Goal: Task Accomplishment & Management: Manage account settings

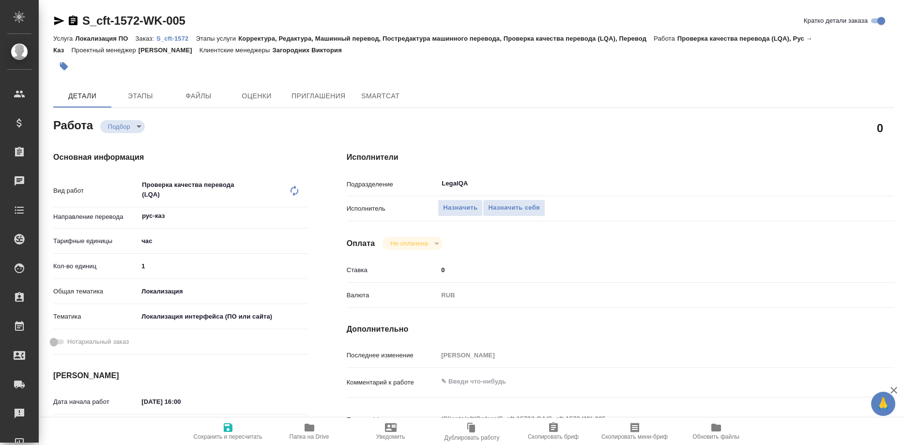
type textarea "x"
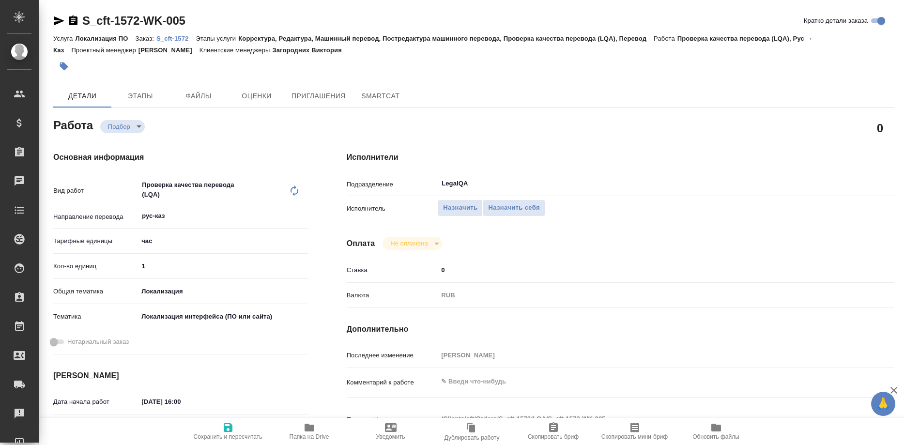
type textarea "x"
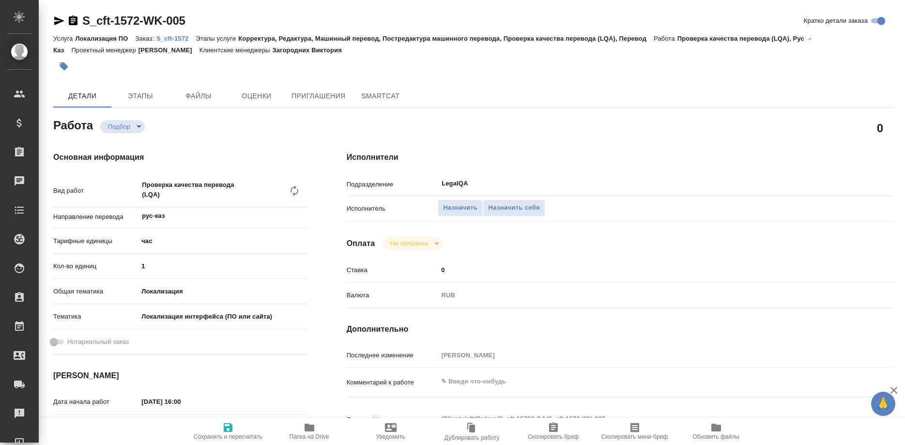
type textarea "x"
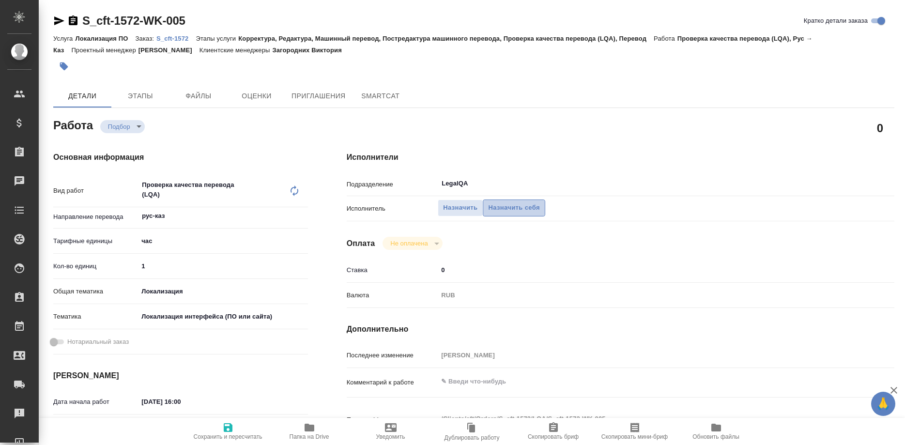
click at [516, 202] on span "Назначить себя" at bounding box center [513, 207] width 51 height 11
type textarea "x"
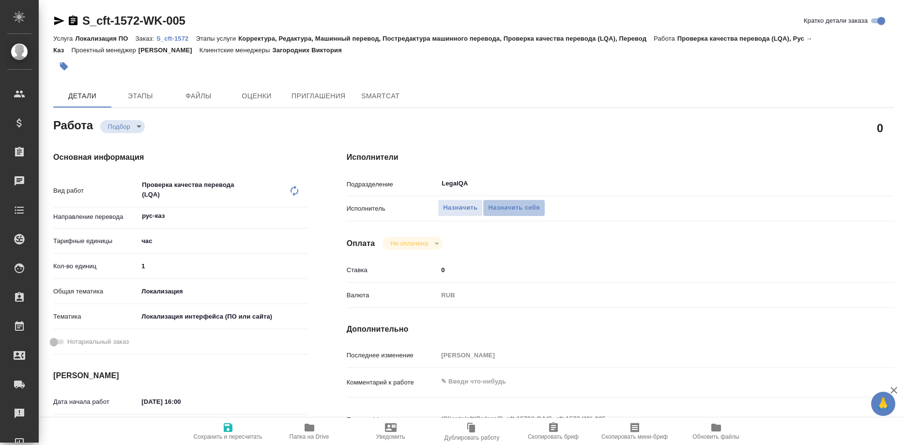
type textarea "x"
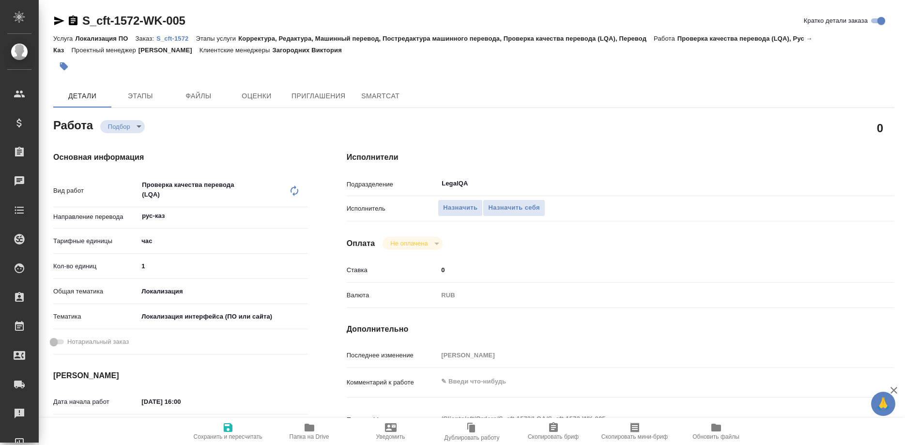
type textarea "x"
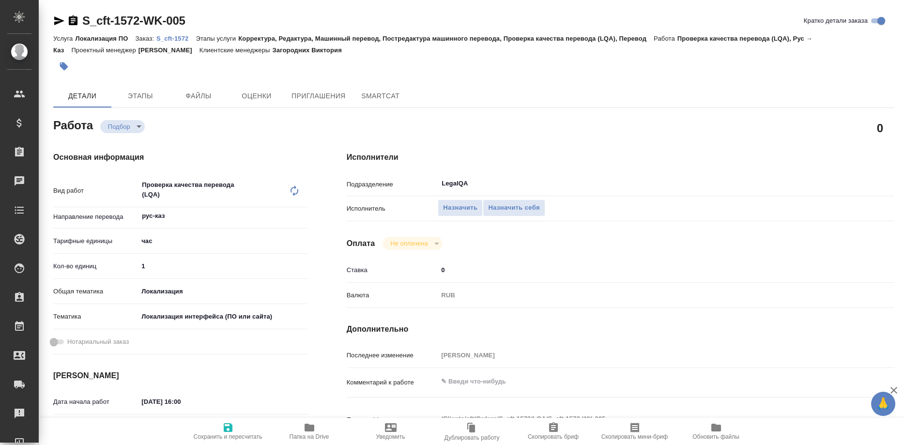
type textarea "x"
click at [233, 437] on span "Сохранить и пересчитать" at bounding box center [228, 437] width 69 height 7
type textarea "x"
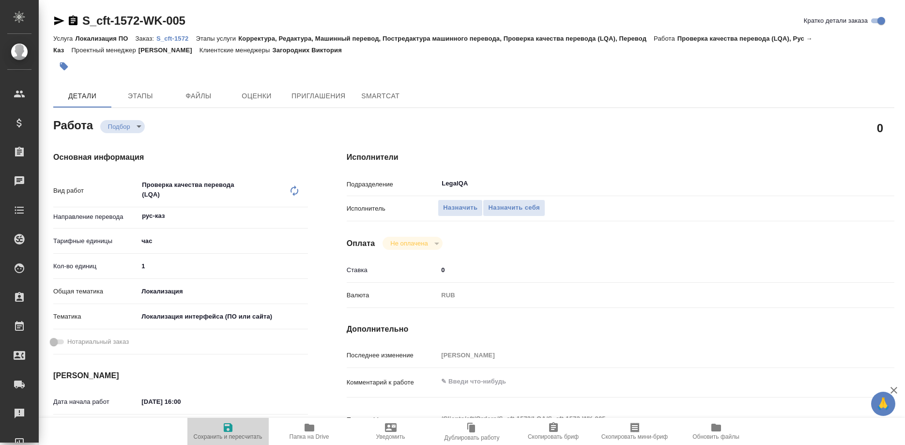
type textarea "x"
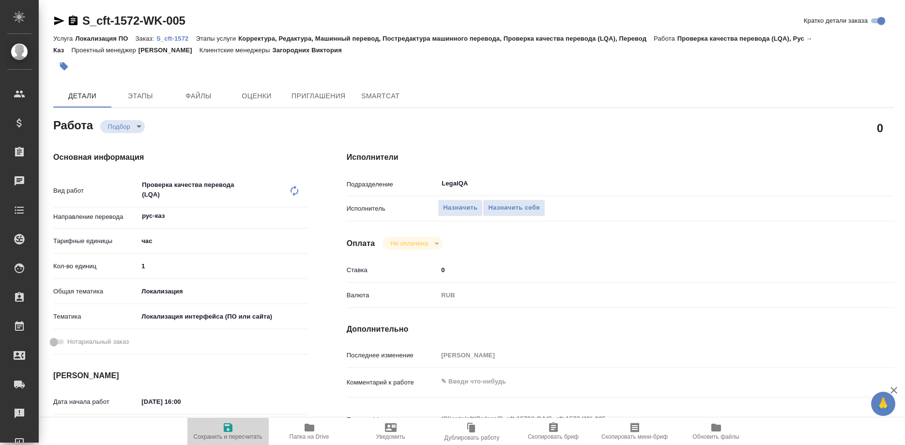
type textarea "x"
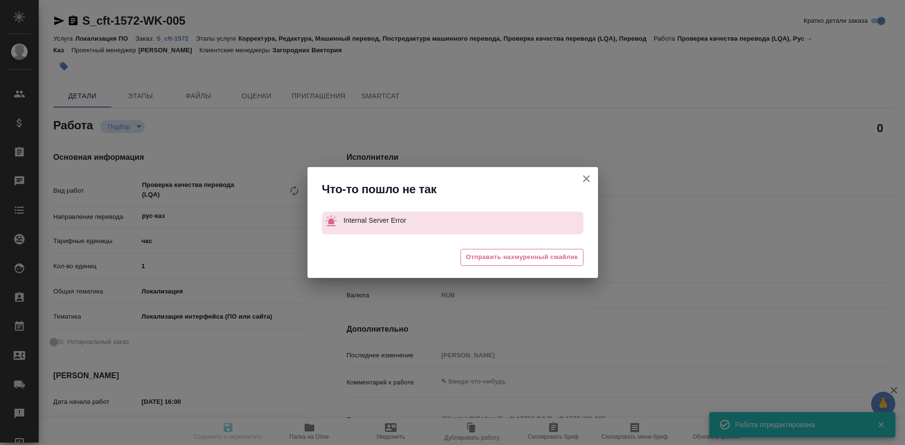
type input "recruiting"
type textarea "Проверка качества перевода (LQA)"
type textarea "x"
type input "рус-каз"
type input "5a8b1489cc6b4906c91bfd93"
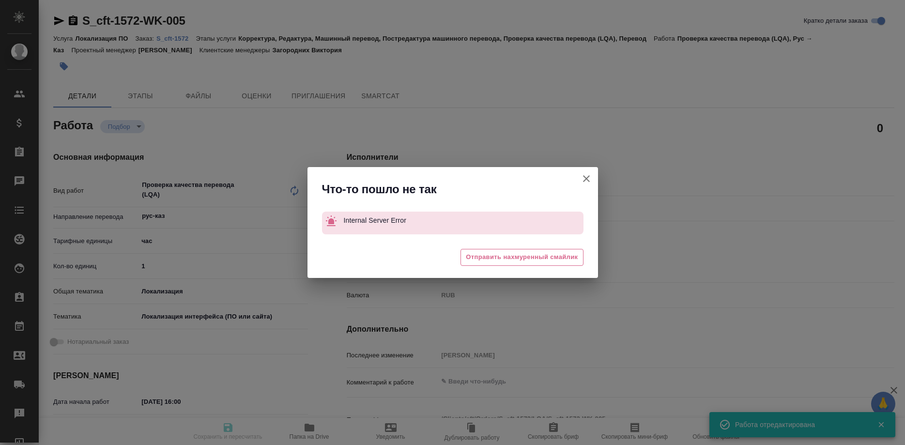
type input "1"
type input "local"
type input "5a8b8b956a9677013d343e0d"
type input "03.09.2025 16:00"
type input "[DATE] 19:00"
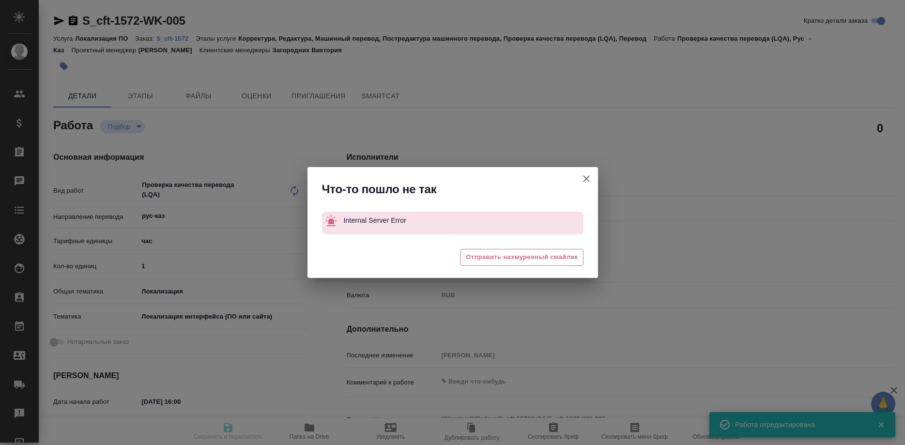
type input "[DATE] 19:00"
type input "LegalQA"
type input "notPayed"
type input "0"
type input "RUB"
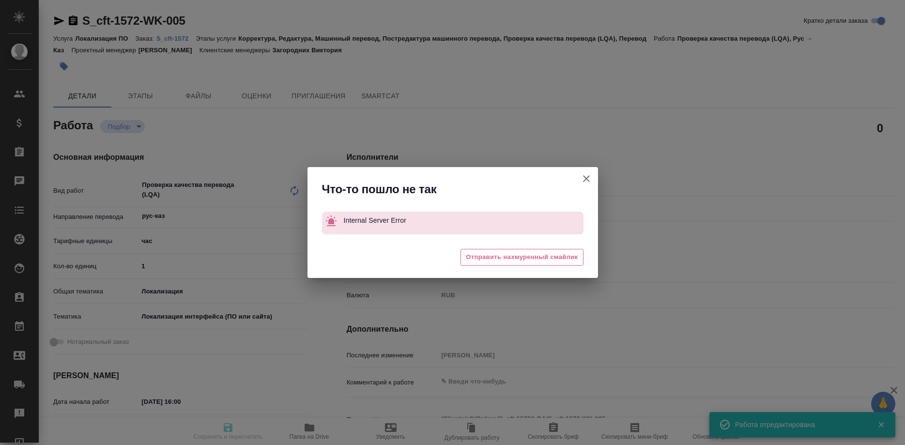
type input "Ширина Сабина"
type textarea "x"
type textarea "/Clients/cft/Orders/S_cft-1572/LQA/S_cft-1572-WK-005"
type textarea "x"
type input "S_cft-1572"
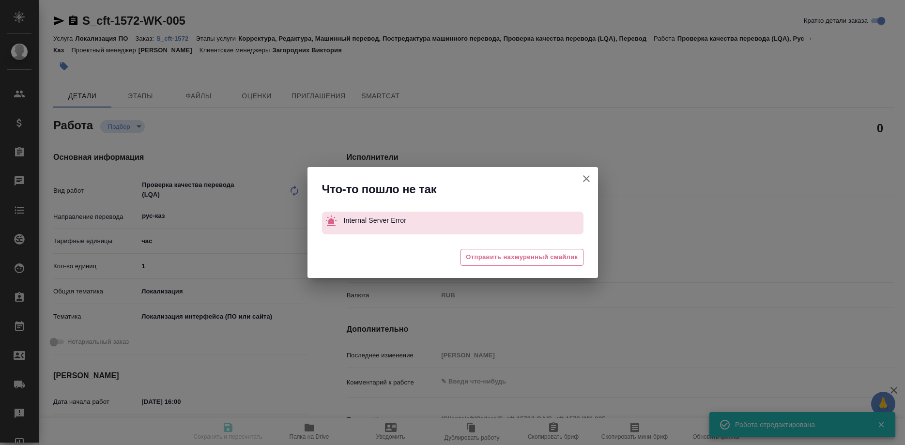
type input "Локализация ПО"
type input "Корректура, Редактура, Машинный перевод, Постредактура машинного перевода, Пров…"
type input "Загородних Виктория"
type input "/Clients/cft/Orders/S_cft-1572"
type textarea "x"
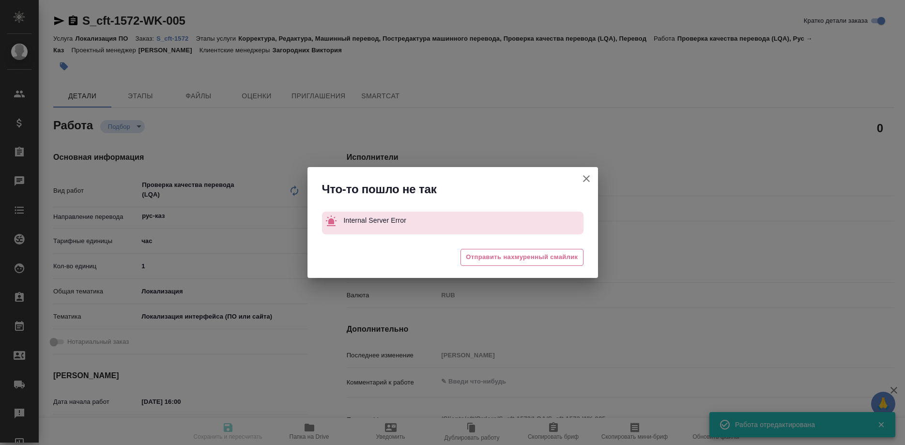
type textarea "x"
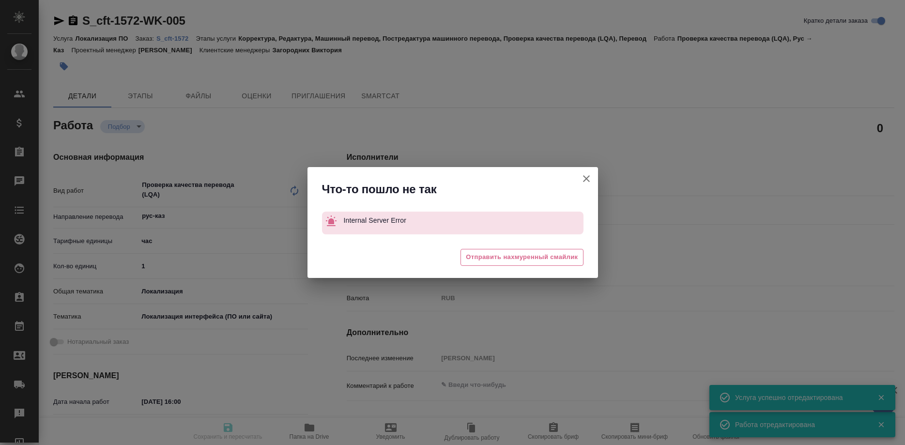
type textarea "x"
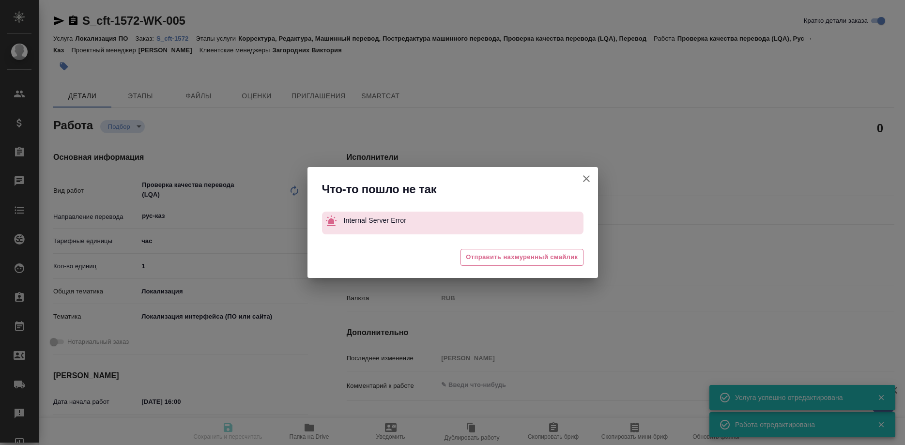
type textarea "x"
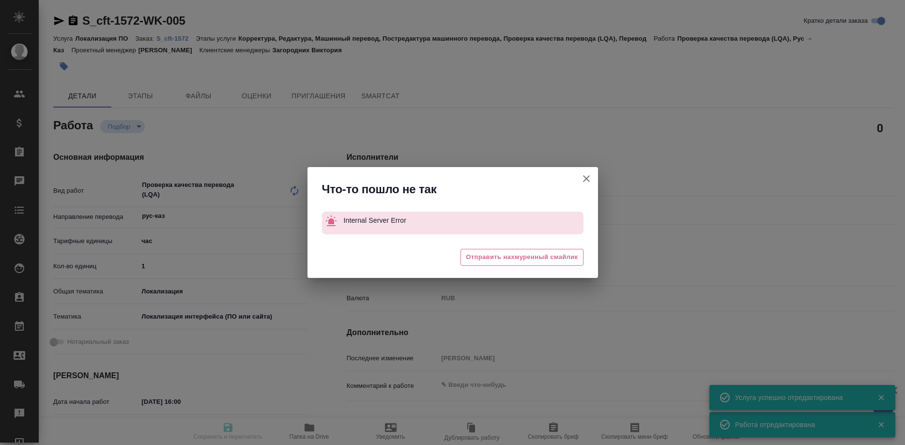
type textarea "x"
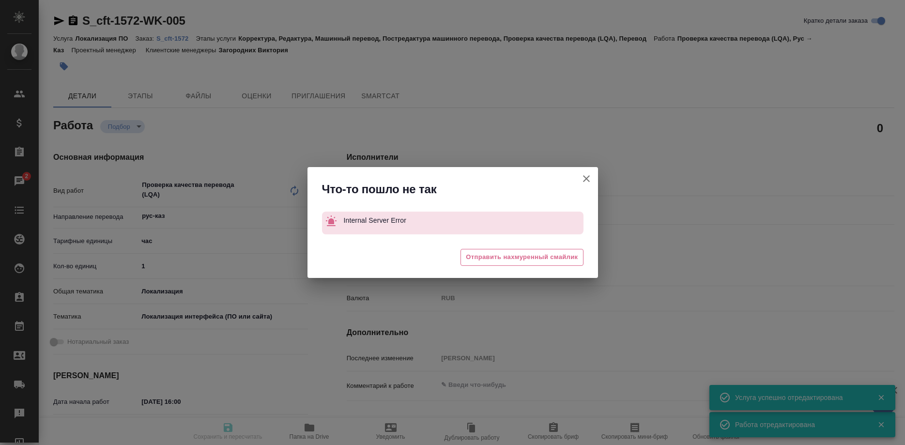
type textarea "x"
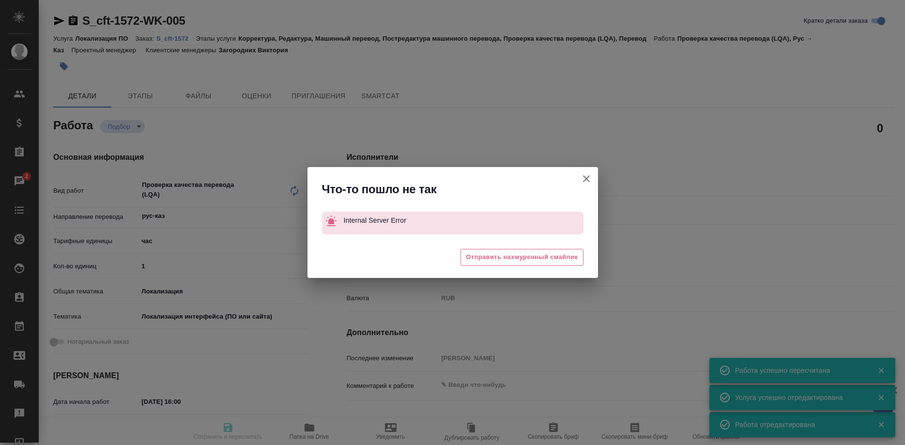
type input "recruiting"
type textarea "Проверка качества перевода (LQA)"
type textarea "x"
type input "рус-каз"
type input "5a8b1489cc6b4906c91bfd93"
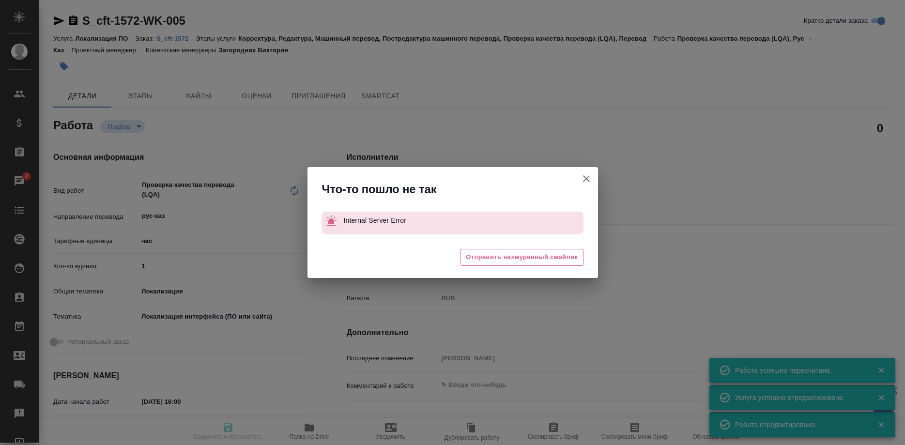
type input "1"
type input "local"
type input "5a8b8b956a9677013d343e0d"
type input "03.09.2025 16:00"
type input "[DATE] 19:00"
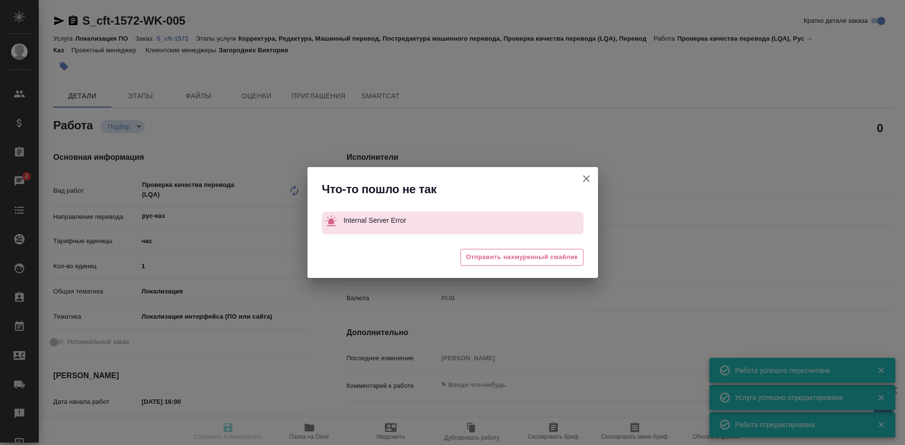
type input "[DATE] 19:00"
type input "LegalQA"
type input "notPayed"
type input "0"
type input "RUB"
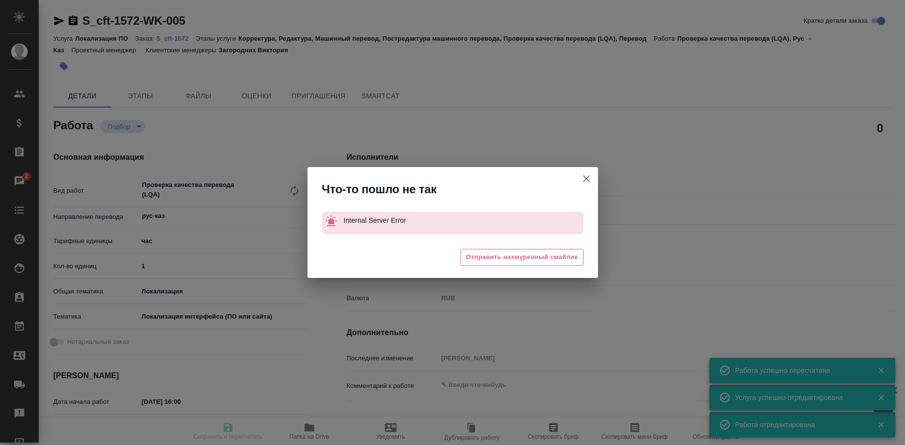
type input "Ширина Сабина"
type textarea "x"
type textarea "/Clients/cft/Orders/S_cft-1572/LQA/S_cft-1572-WK-005"
type textarea "x"
type input "S_cft-1572"
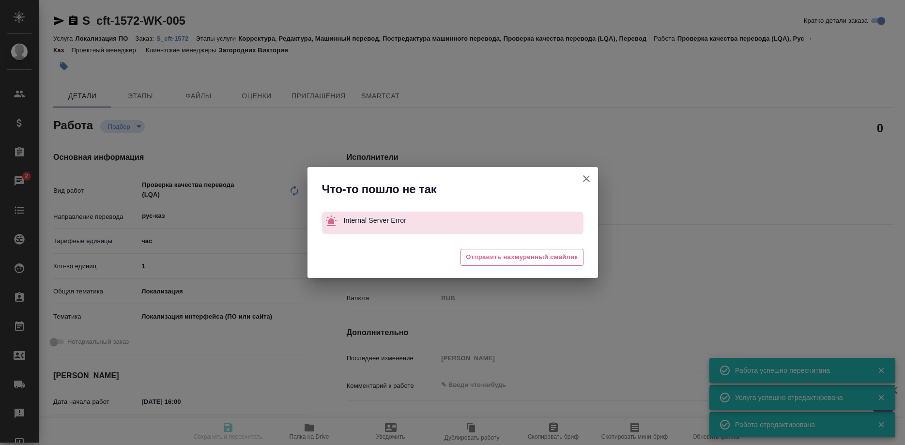
type input "Локализация ПО"
type input "Корректура, Редактура, Машинный перевод, Постредактура машинного перевода, Пров…"
type input "Загородних Виктория"
type input "/Clients/cft/Orders/S_cft-1572"
type textarea "x"
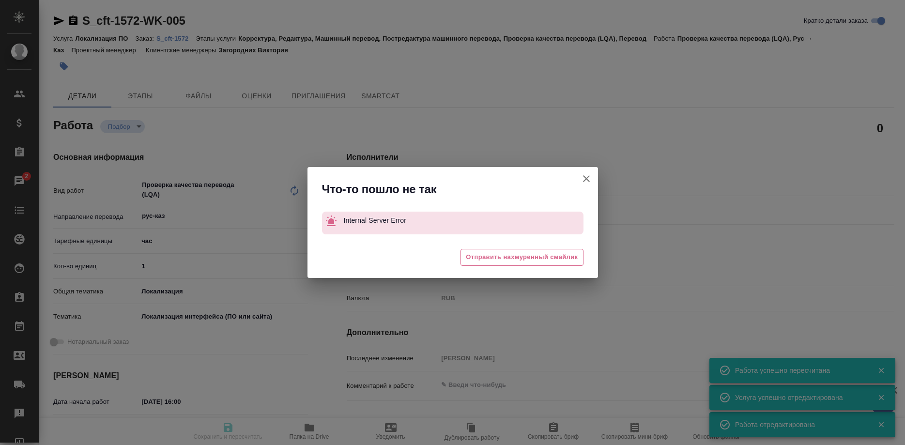
type textarea "x"
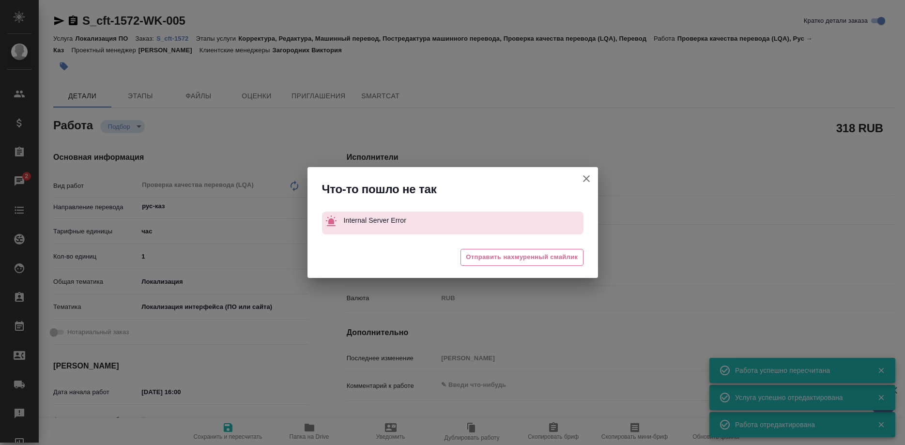
type textarea "x"
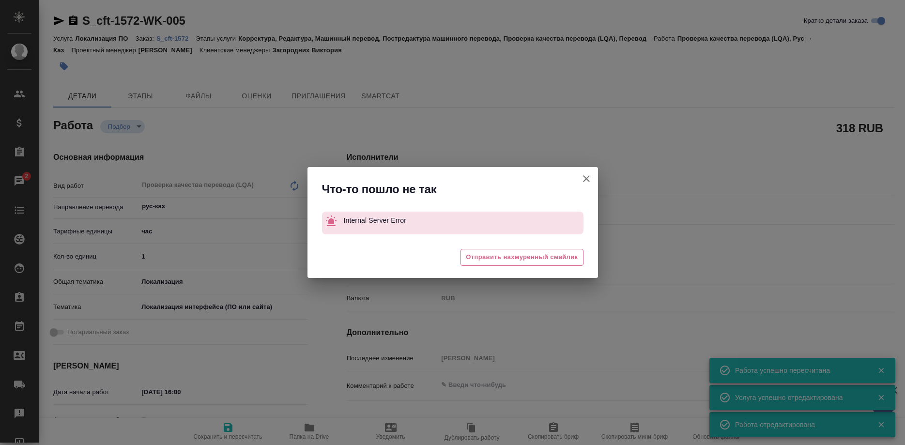
type textarea "x"
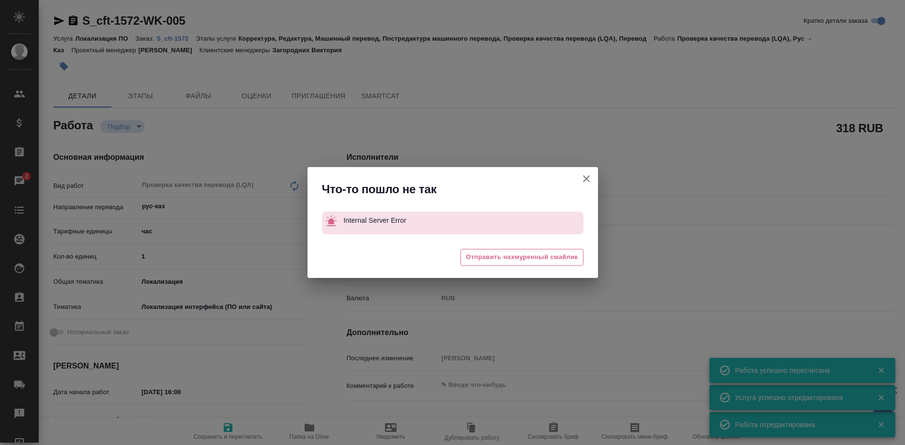
type textarea "x"
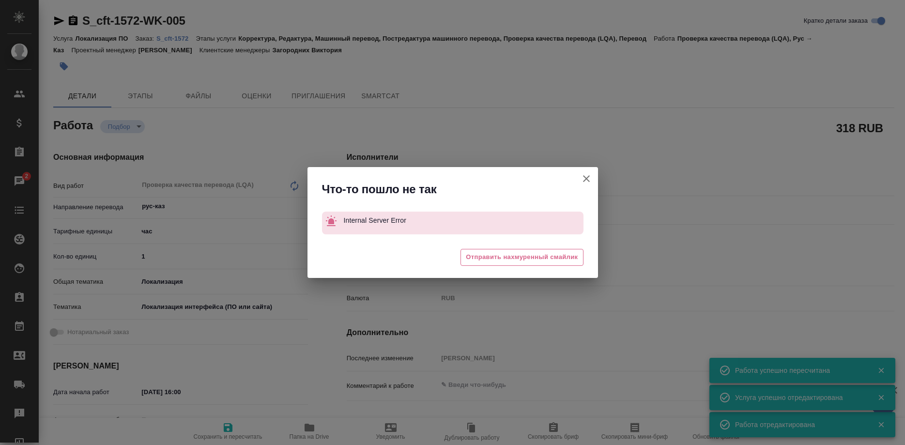
type textarea "x"
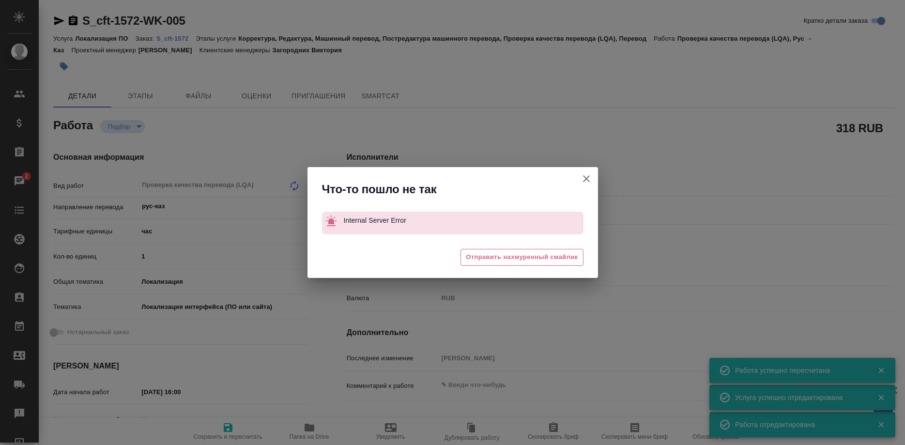
click at [581, 177] on icon "button" at bounding box center [587, 179] width 12 height 12
type textarea "x"
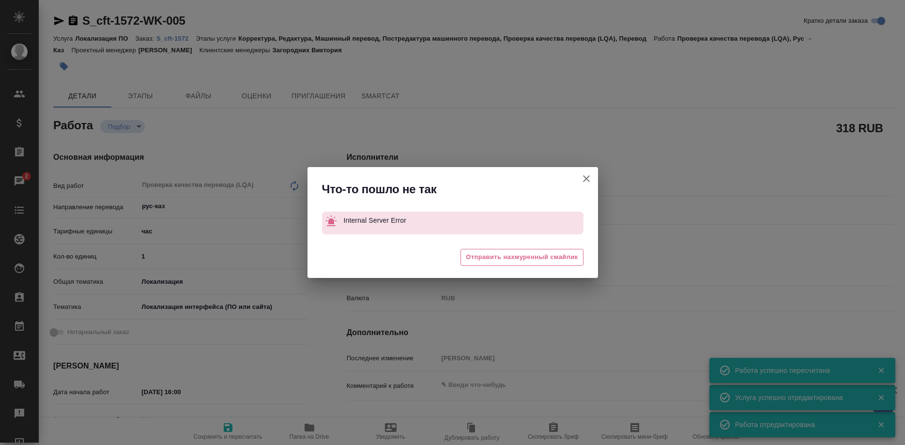
type textarea "x"
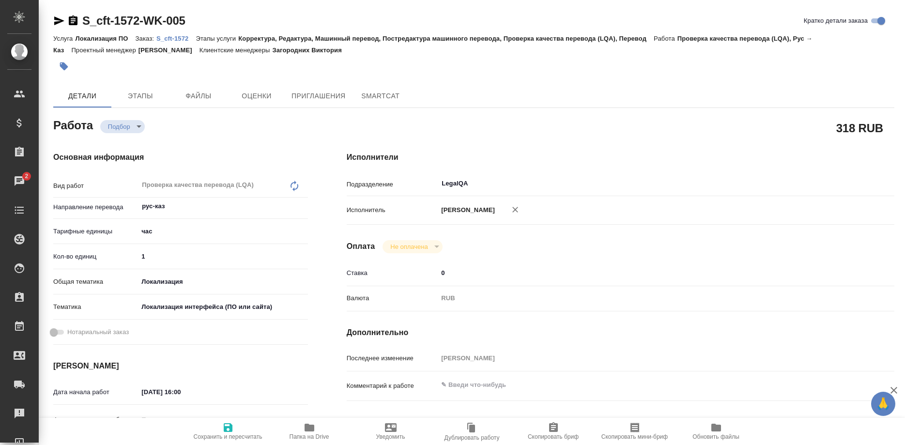
click at [163, 37] on p "S_cft-1572" at bounding box center [175, 38] width 39 height 7
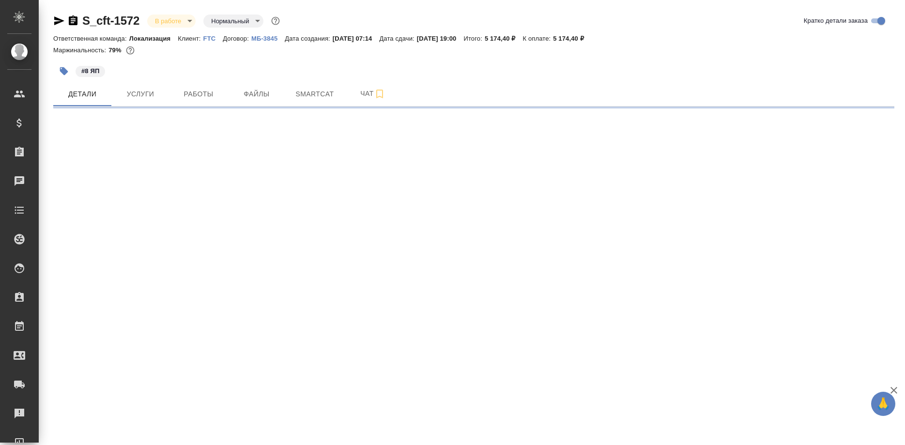
select select "RU"
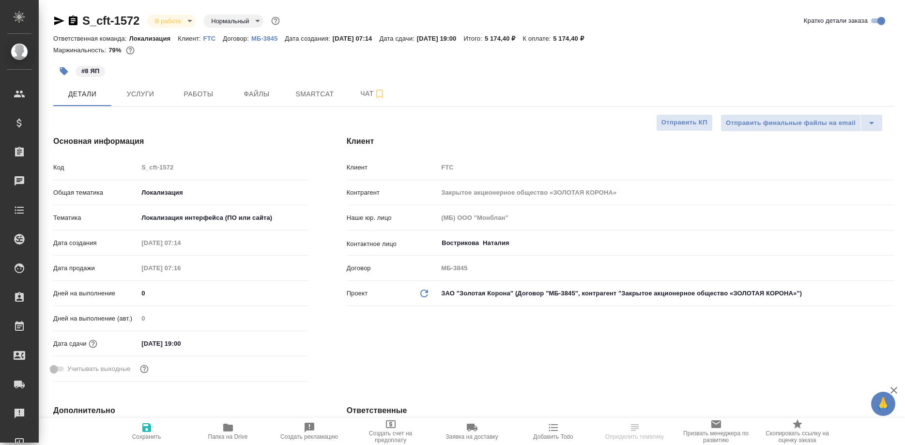
type textarea "x"
type input "Третьякова Ольга"
type input "Сеитов Павел"
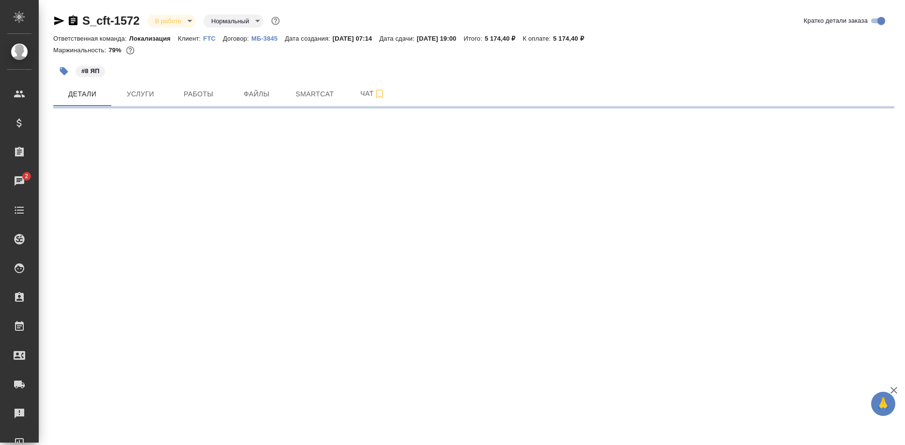
select select "RU"
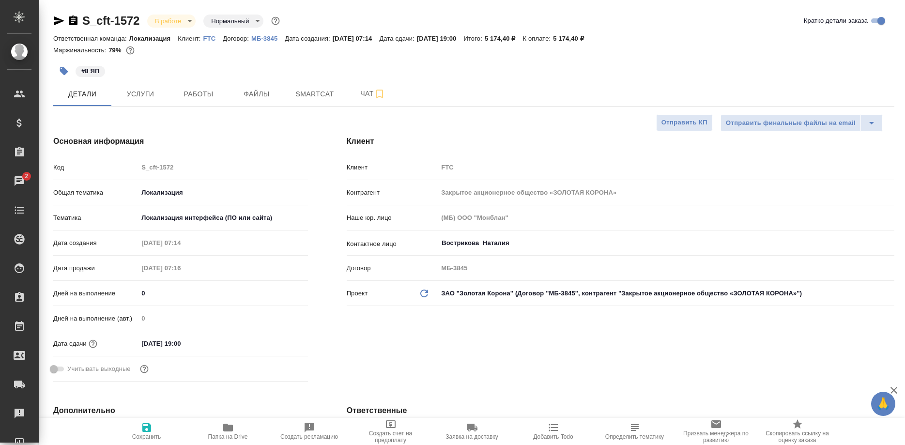
type textarea "x"
click at [187, 154] on div "Основная информация Код S_cft-1572 Общая тематика Локализация local Тематика Ло…" at bounding box center [181, 260] width 294 height 289
type textarea "x"
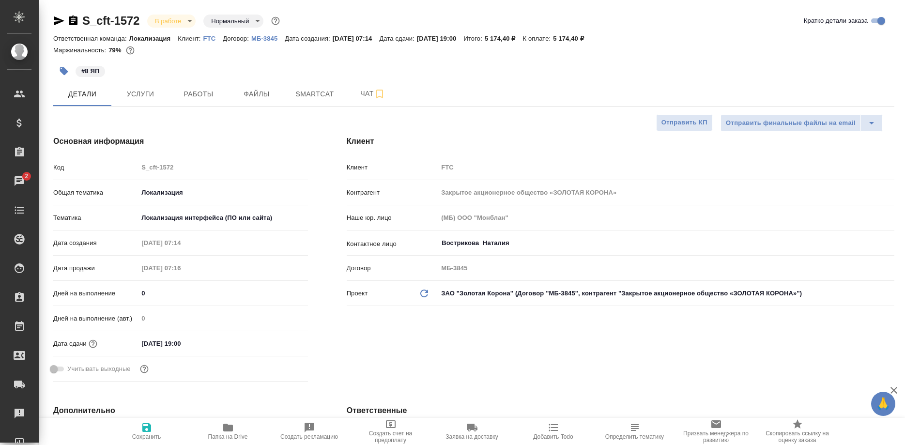
type textarea "x"
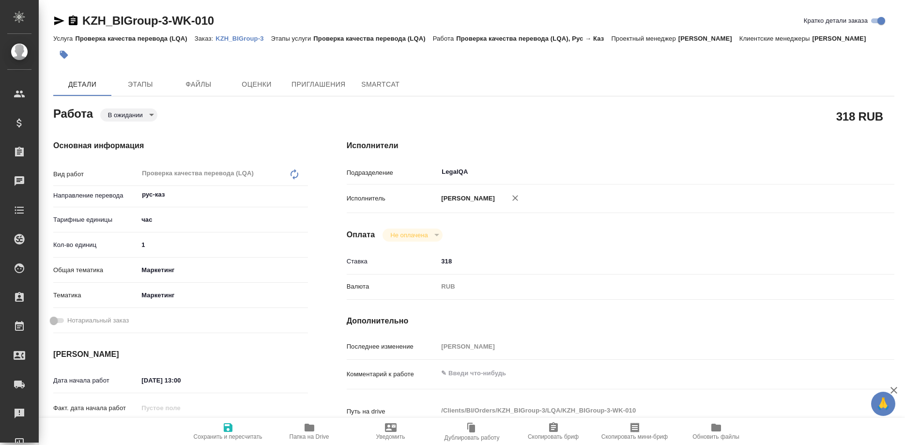
type textarea "x"
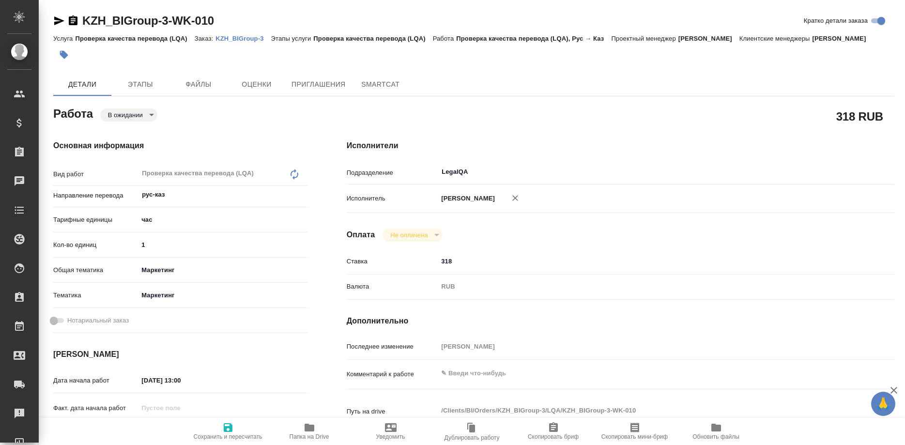
type textarea "x"
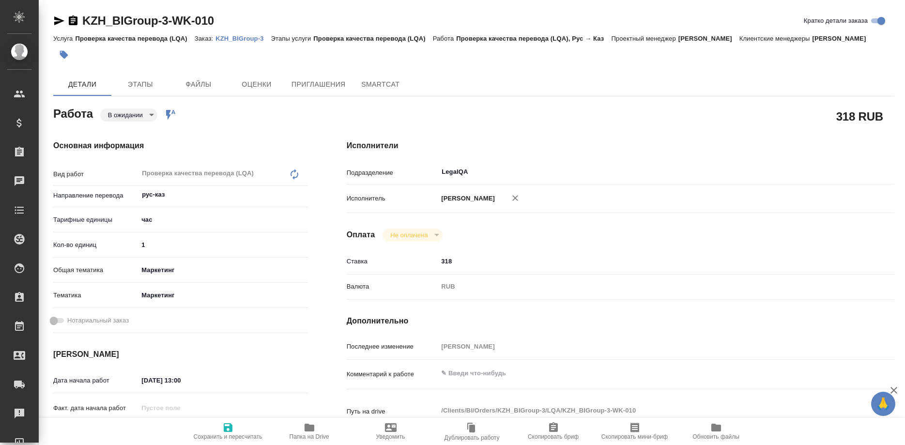
type textarea "x"
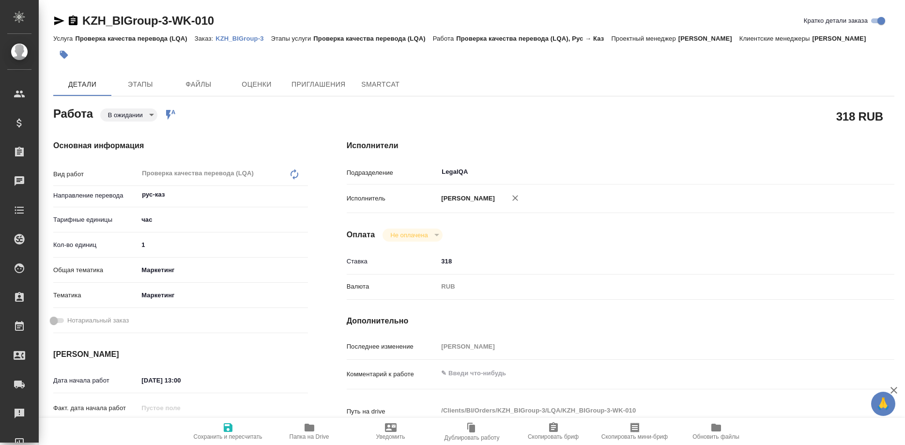
type textarea "x"
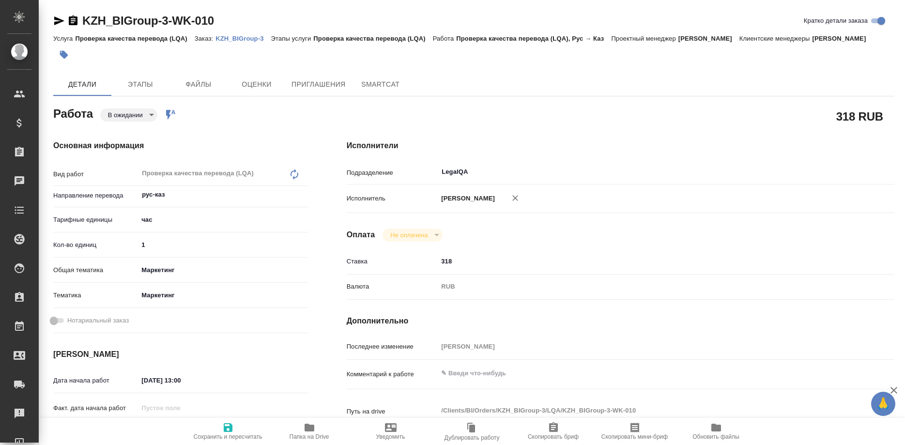
type textarea "x"
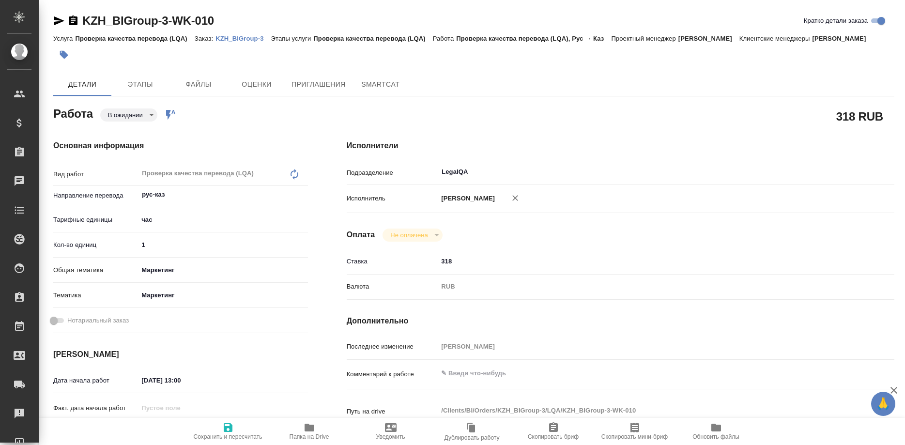
type textarea "x"
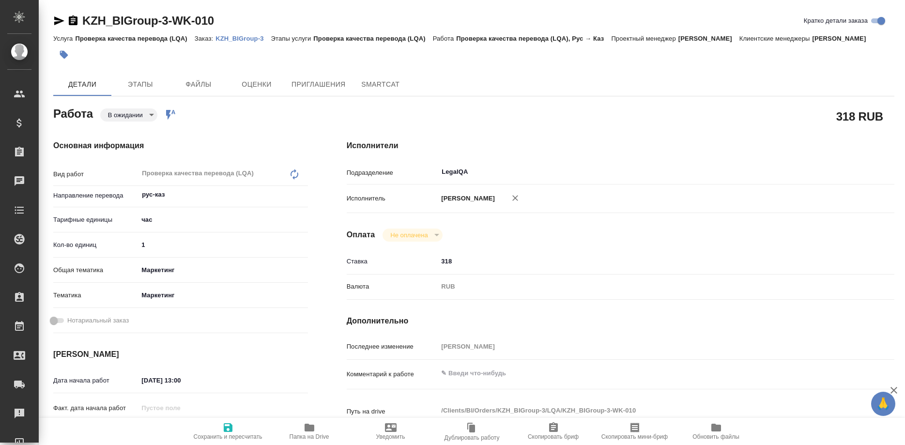
type textarea "x"
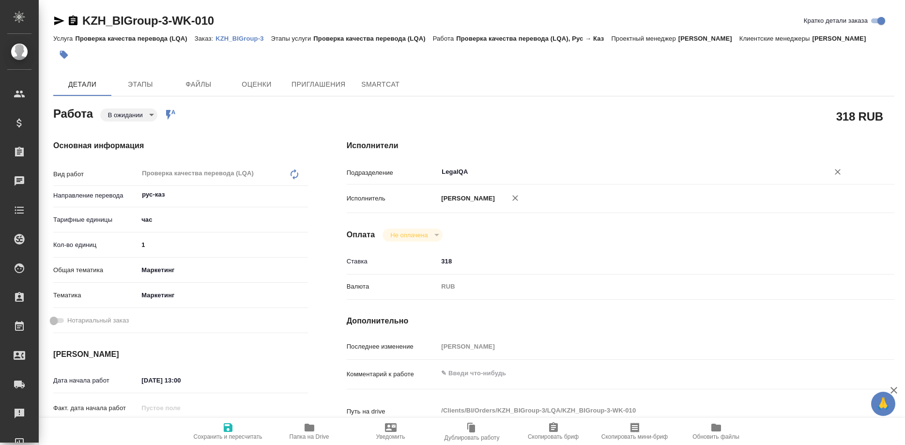
type textarea "x"
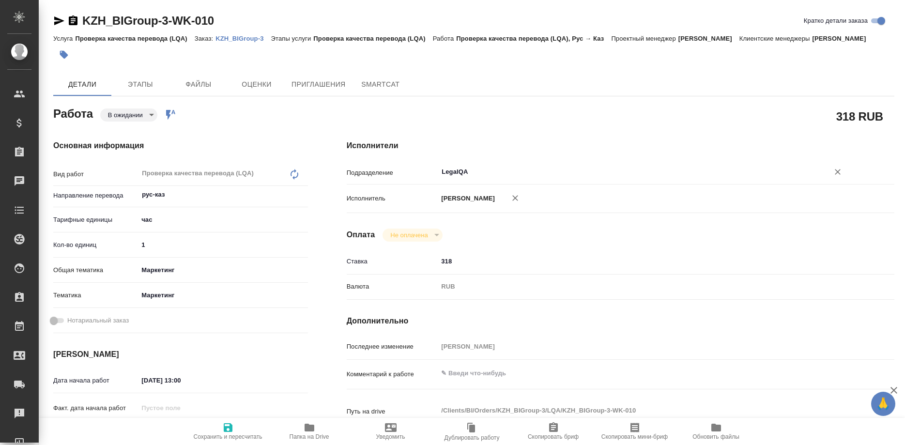
type textarea "x"
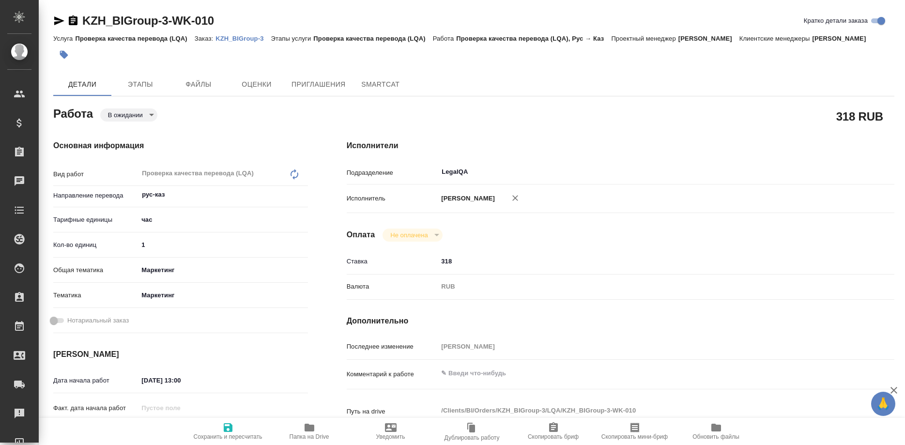
type textarea "x"
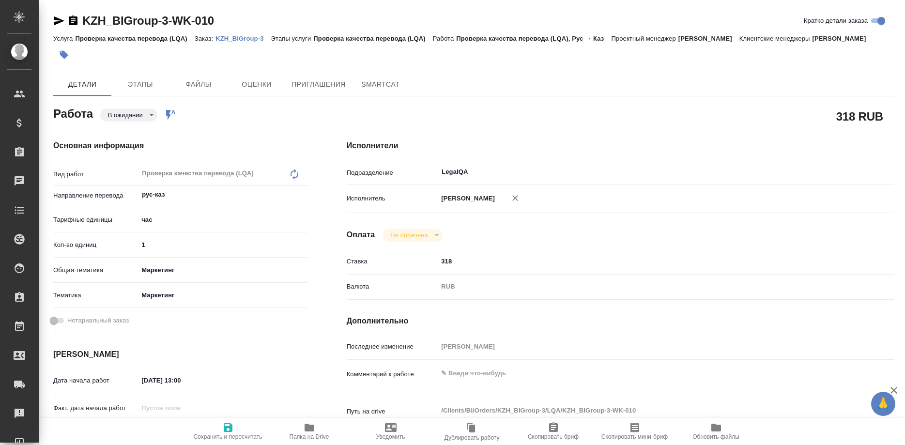
type textarea "x"
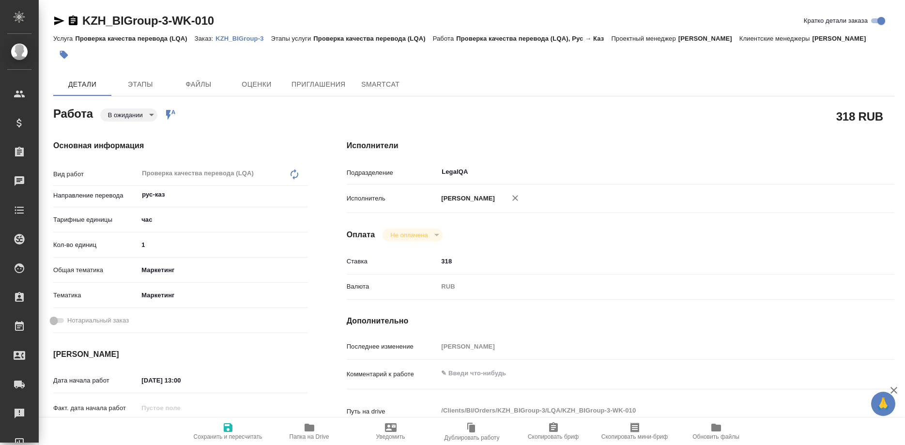
type textarea "x"
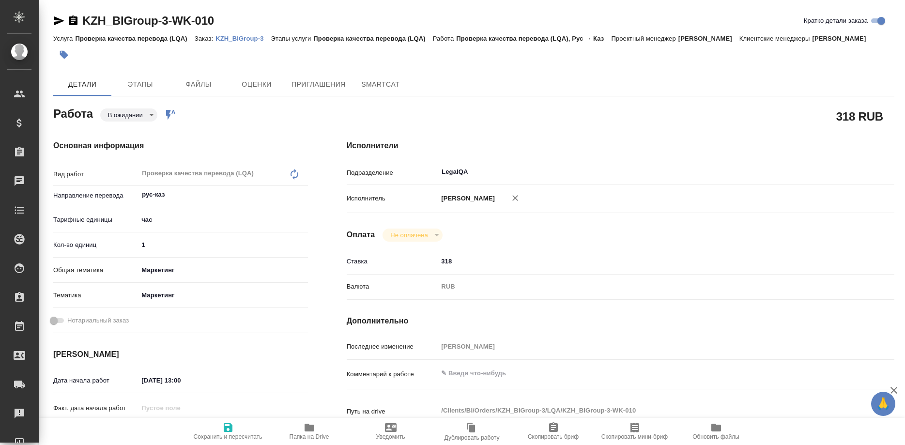
type textarea "x"
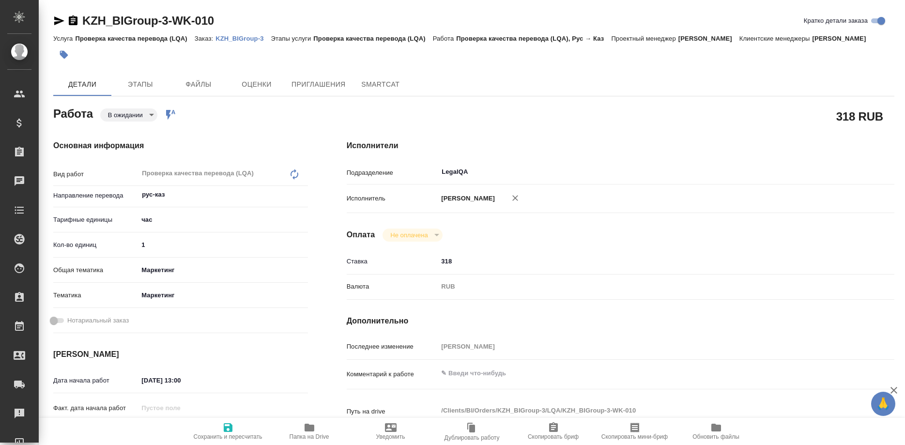
type textarea "x"
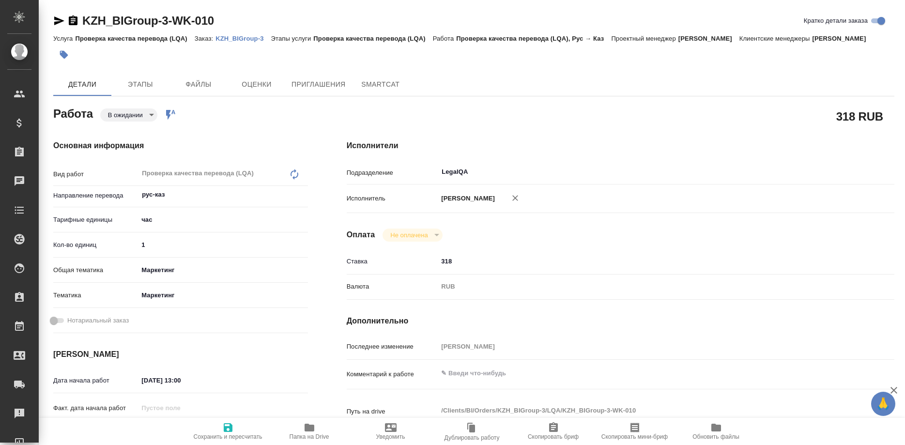
click at [233, 39] on p "KZH_BIGroup-3" at bounding box center [243, 38] width 55 height 7
type textarea "x"
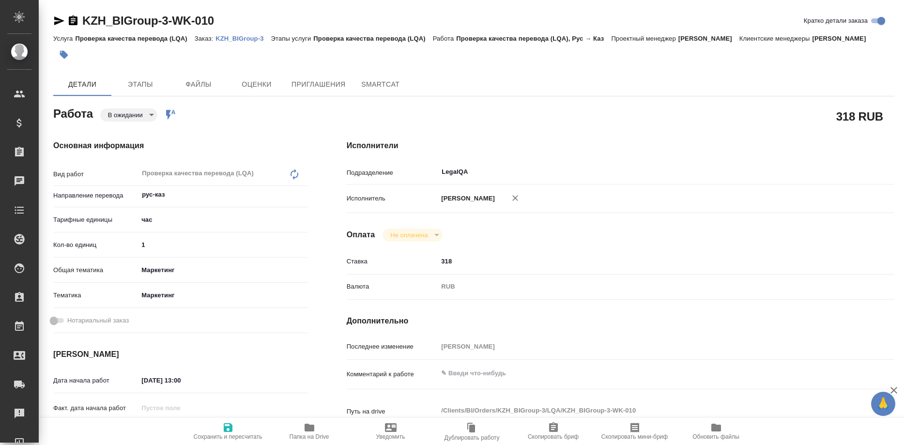
type textarea "x"
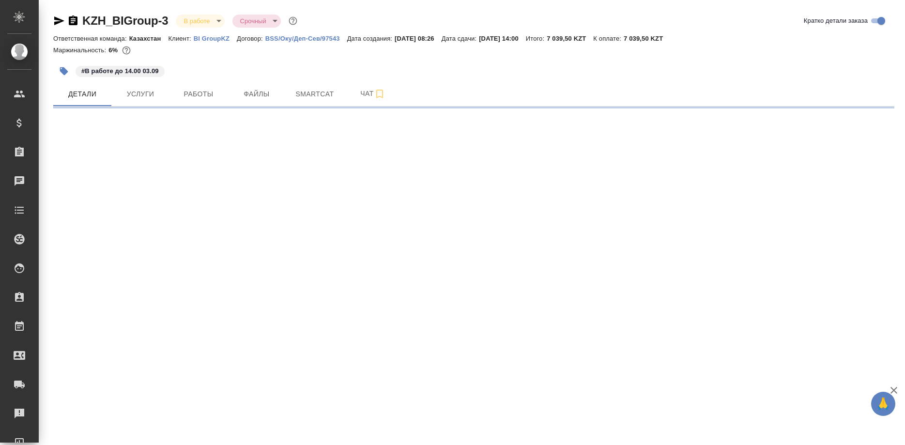
select select "RU"
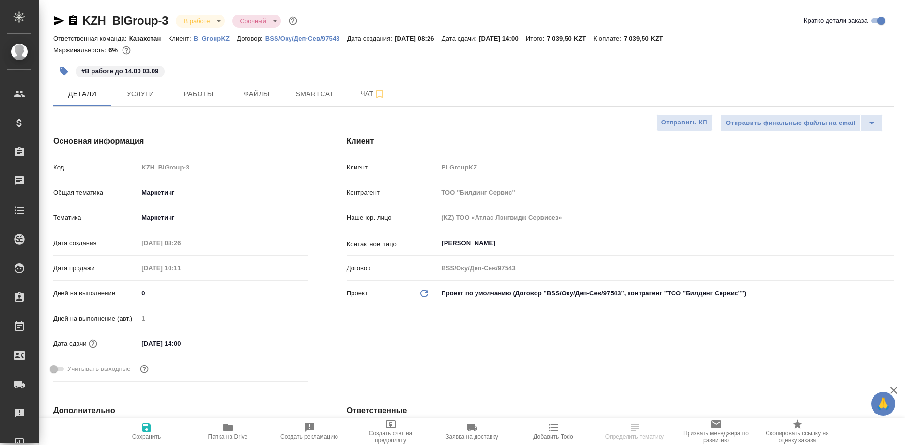
type textarea "x"
click at [296, 91] on span "Smartcat" at bounding box center [315, 94] width 47 height 12
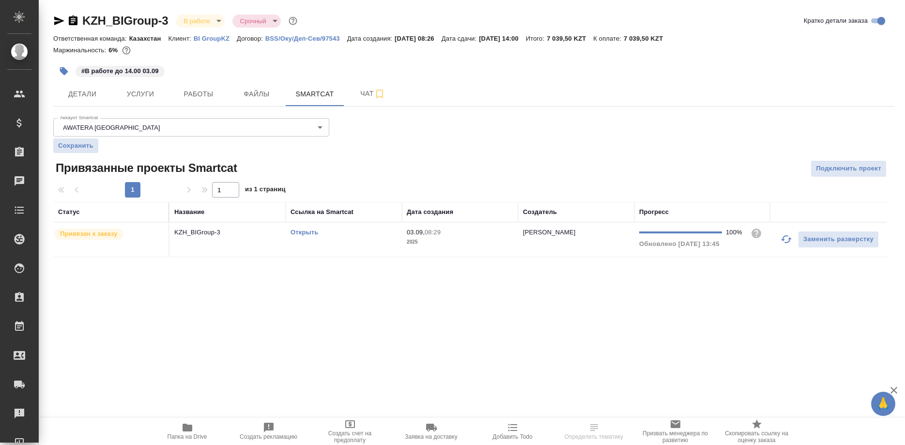
click at [309, 232] on link "Открыть" at bounding box center [305, 232] width 28 height 7
click at [304, 234] on link "Открыть" at bounding box center [305, 232] width 28 height 7
click at [186, 95] on span "Работы" at bounding box center [198, 94] width 47 height 12
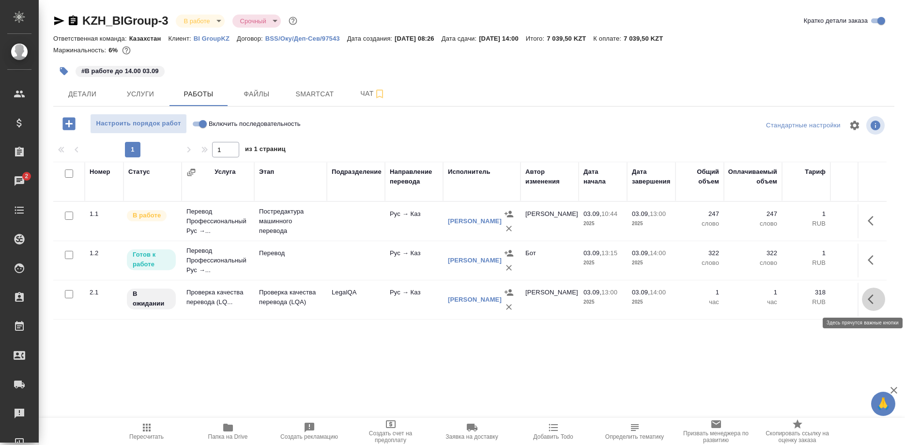
click at [868, 301] on button "button" at bounding box center [873, 299] width 23 height 23
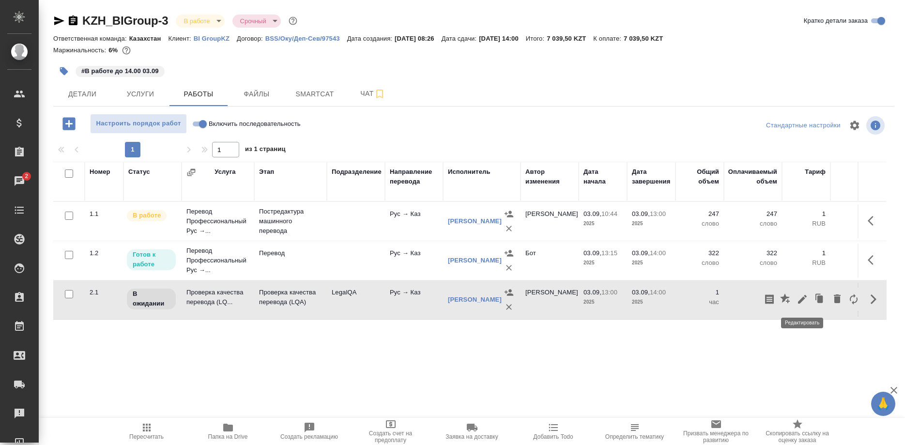
click at [799, 296] on icon "button" at bounding box center [803, 300] width 12 height 12
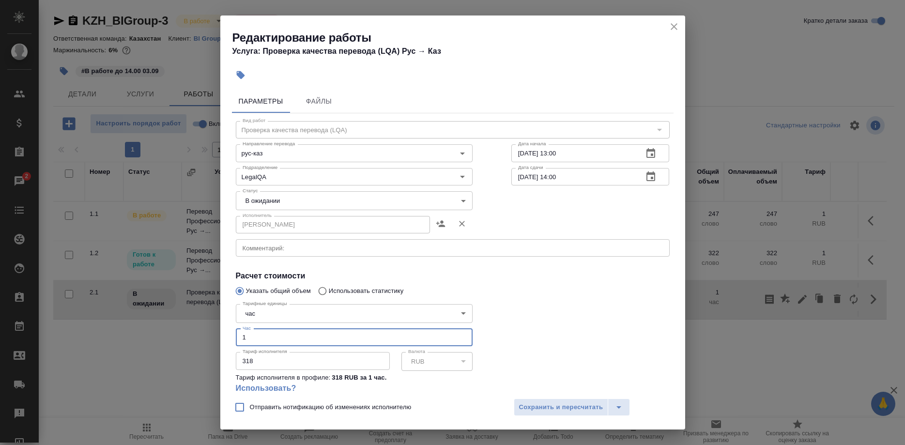
drag, startPoint x: 274, startPoint y: 331, endPoint x: 218, endPoint y: 333, distance: 56.2
click at [236, 333] on input "1" at bounding box center [354, 337] width 237 height 17
type input "0.25"
click at [537, 403] on span "Сохранить и пересчитать" at bounding box center [561, 407] width 84 height 11
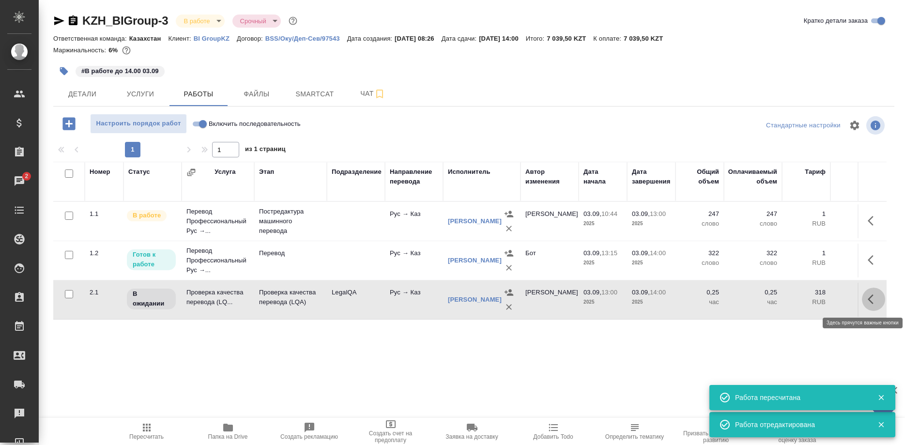
click at [865, 299] on button "button" at bounding box center [873, 299] width 23 height 23
click at [802, 300] on icon "button" at bounding box center [802, 299] width 9 height 9
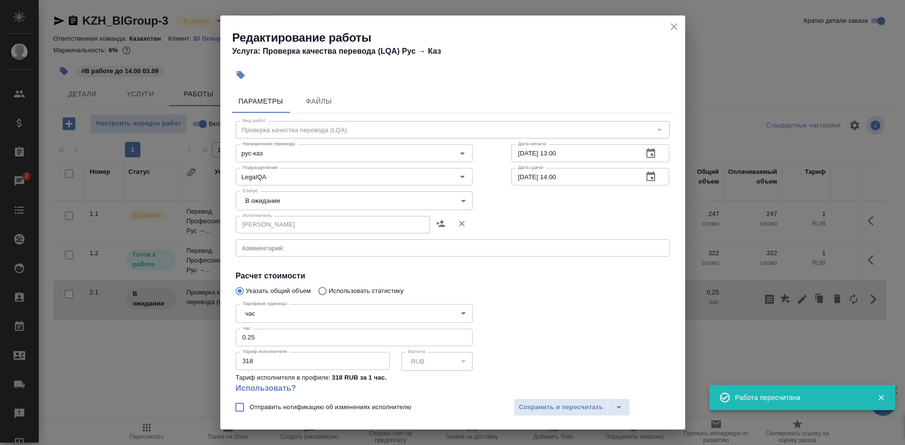
click at [344, 204] on body "🙏 .cls-1 fill:#fff; AWATERA Shirina Sabina Клиенты Спецификации Заказы 2 Чаты T…" at bounding box center [452, 222] width 905 height 445
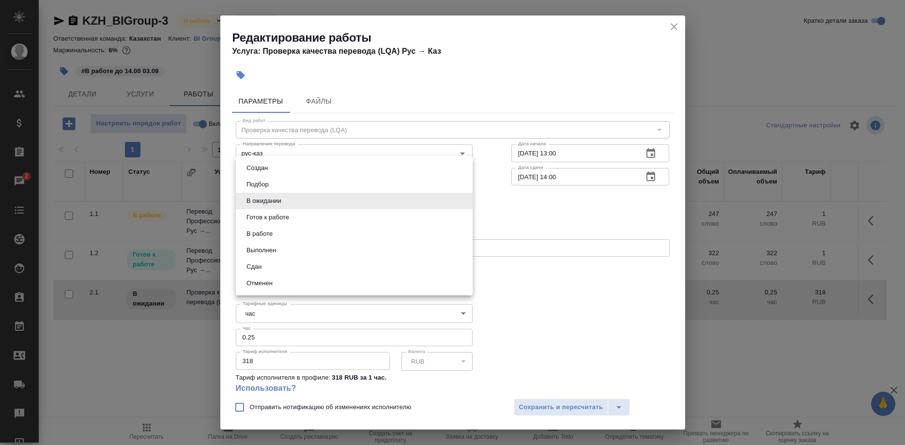
drag, startPoint x: 266, startPoint y: 265, endPoint x: 302, endPoint y: 289, distance: 43.0
click at [266, 265] on li "Сдан" at bounding box center [354, 267] width 237 height 16
type input "closed"
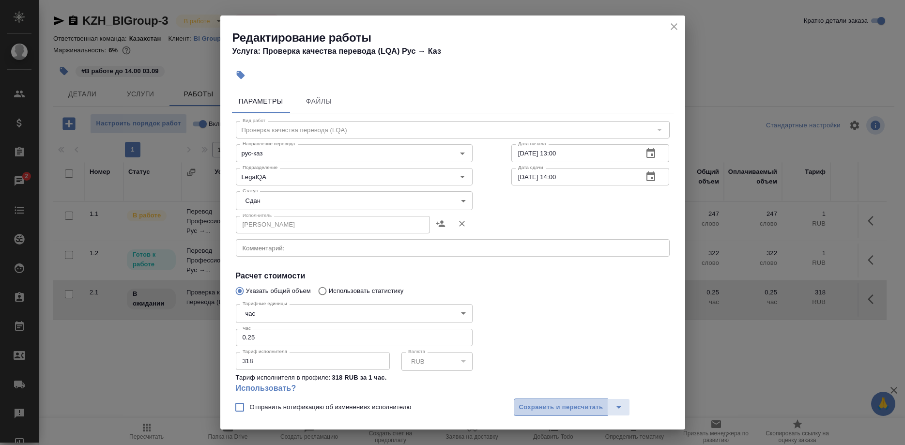
click at [544, 411] on span "Сохранить и пересчитать" at bounding box center [561, 407] width 84 height 11
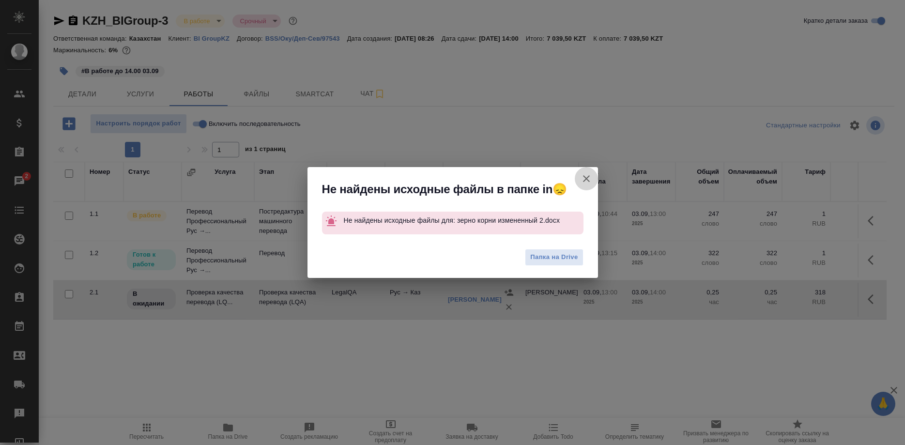
click at [581, 177] on icon "button" at bounding box center [587, 179] width 12 height 12
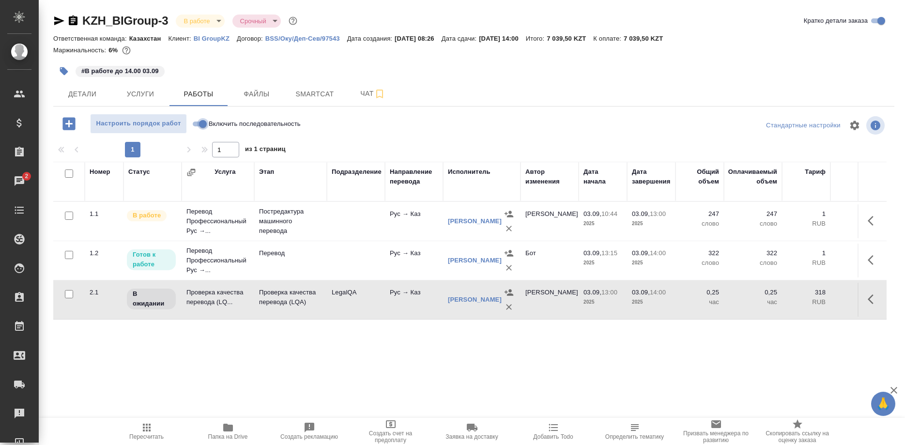
click at [198, 123] on input "Включить последовательность" at bounding box center [203, 124] width 35 height 12
checkbox input "true"
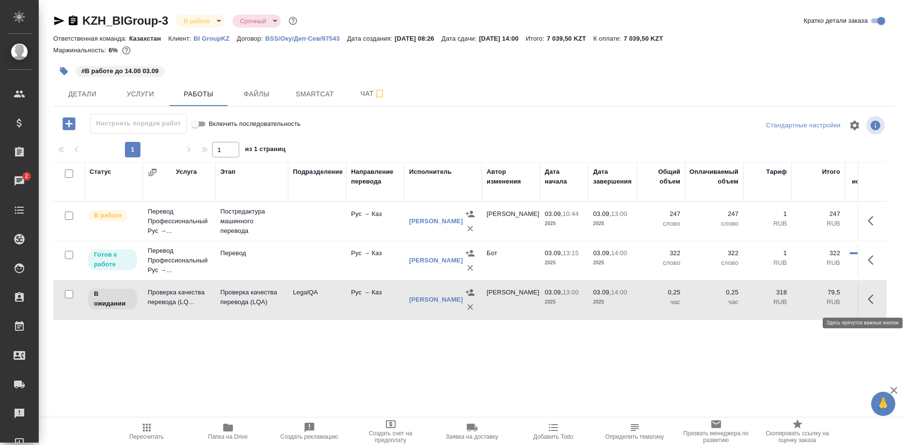
click at [868, 298] on button "button" at bounding box center [873, 299] width 23 height 23
click at [800, 294] on button "button" at bounding box center [802, 299] width 16 height 23
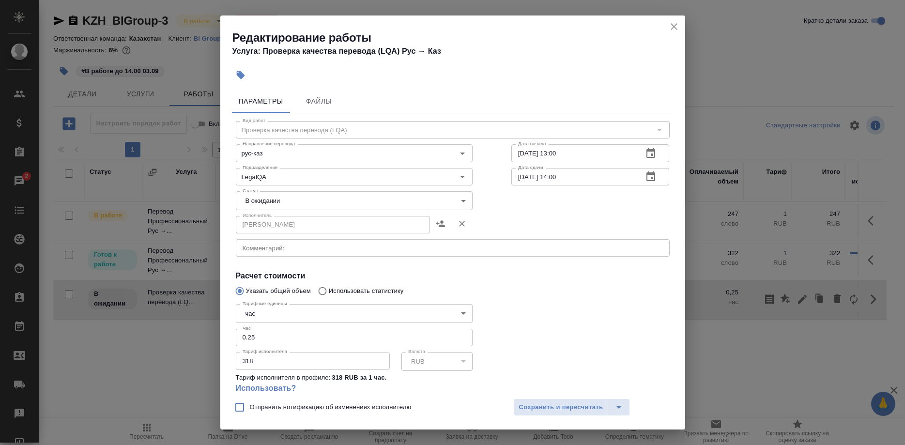
click at [318, 204] on body "🙏 .cls-1 fill:#fff; AWATERA Shirina Sabina Клиенты Спецификации Заказы 2 Чаты T…" at bounding box center [452, 222] width 905 height 445
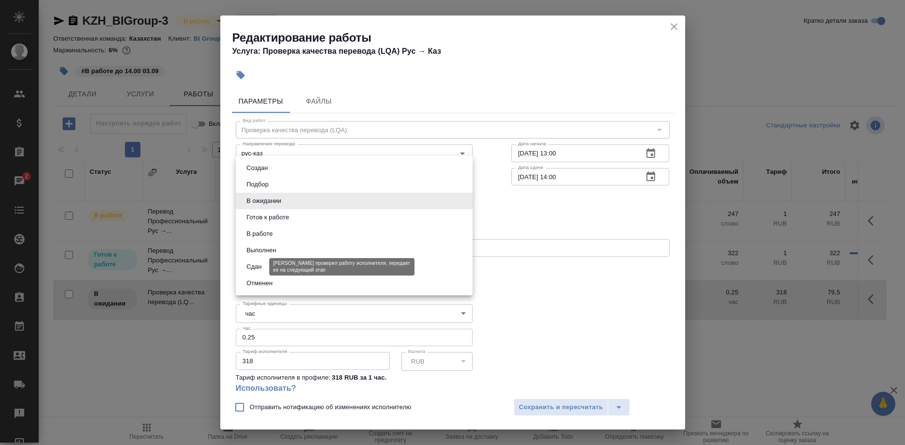
click at [257, 263] on button "Сдан" at bounding box center [254, 267] width 21 height 11
type input "closed"
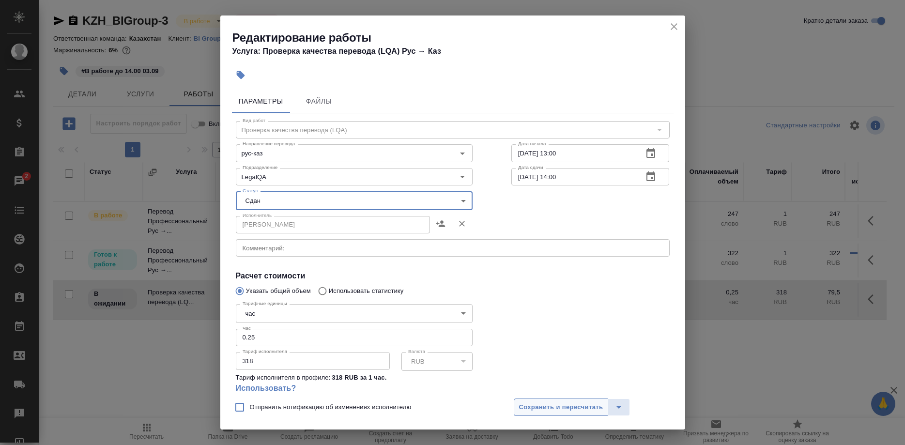
click at [539, 405] on span "Сохранить и пересчитать" at bounding box center [561, 407] width 84 height 11
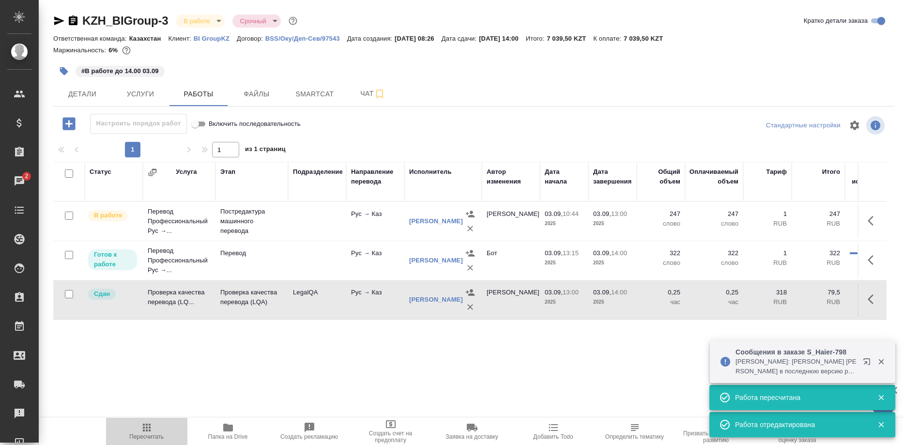
click at [137, 430] on span "Пересчитать" at bounding box center [147, 431] width 70 height 18
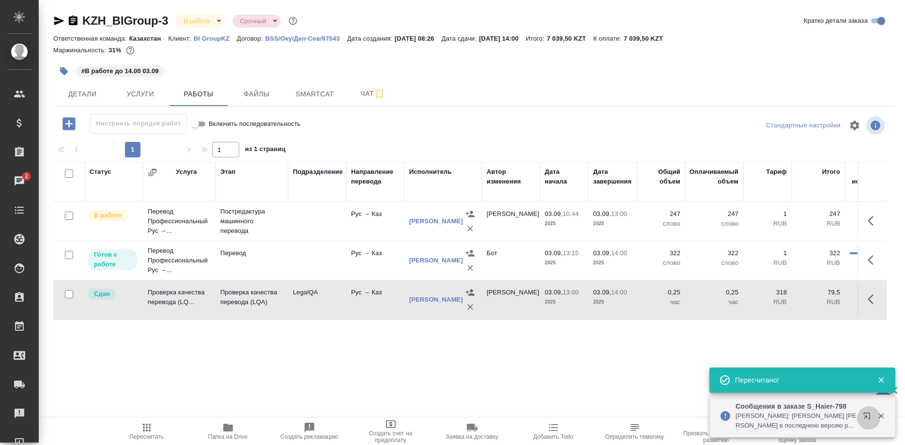
click at [859, 415] on button "button" at bounding box center [868, 417] width 23 height 23
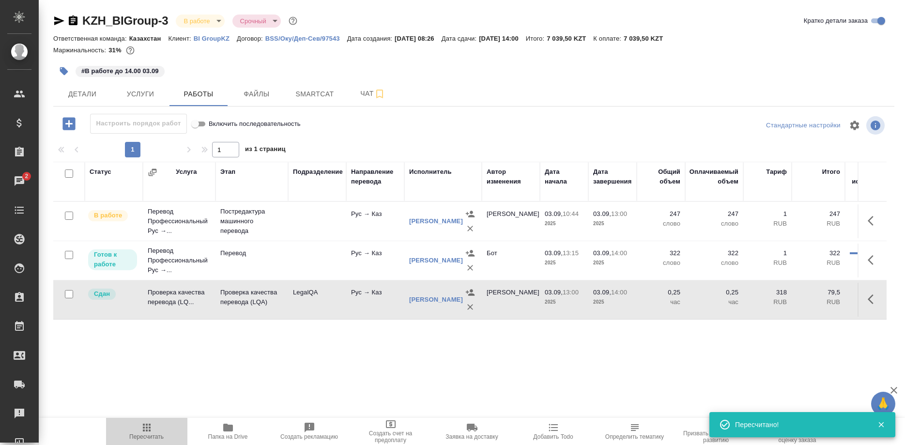
click at [148, 428] on icon "button" at bounding box center [147, 428] width 12 height 12
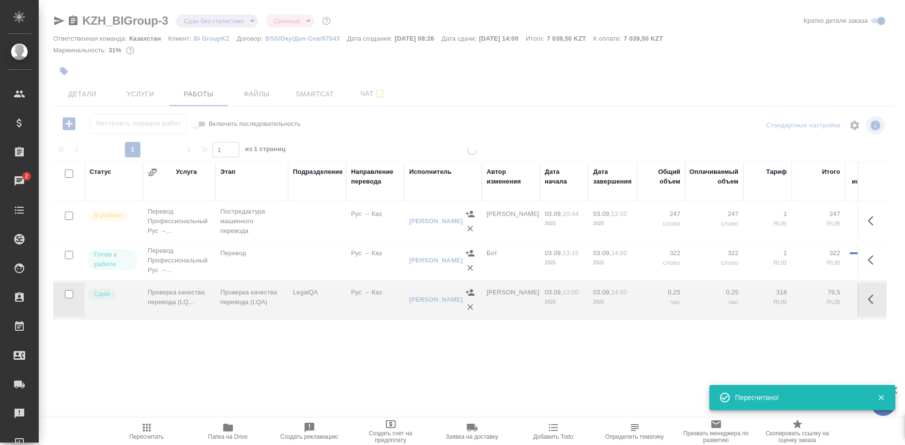
type input "distributed"
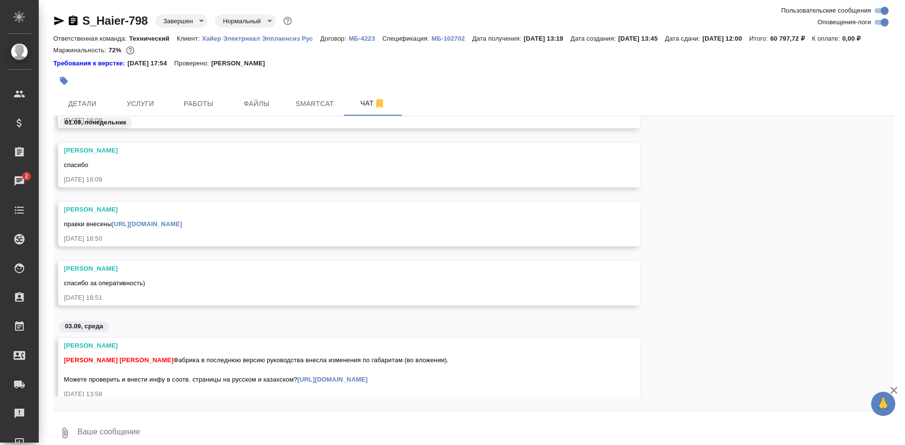
scroll to position [23867, 0]
click at [297, 383] on link "[URL][DOMAIN_NAME]" at bounding box center [332, 379] width 70 height 7
